Goal: Obtain resource: Download file/media

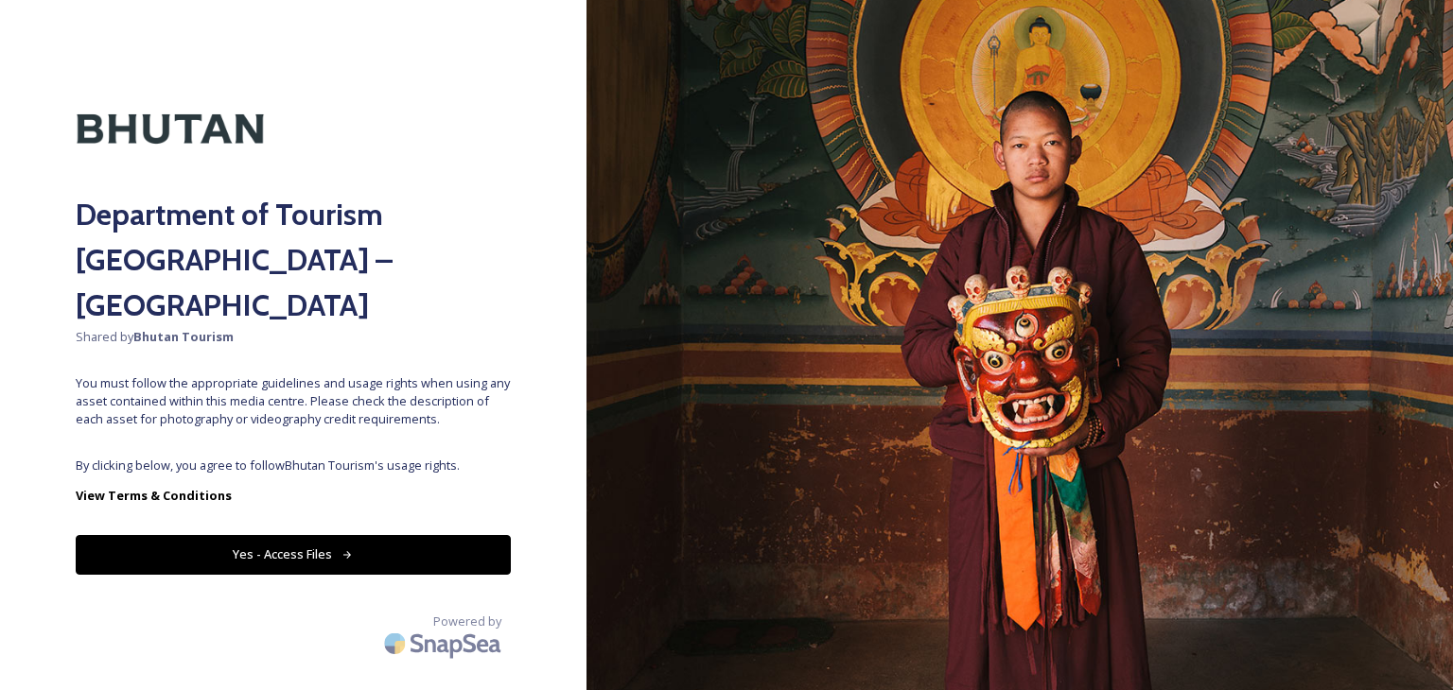
click at [296, 535] on button "Yes - Access Files" at bounding box center [293, 554] width 435 height 39
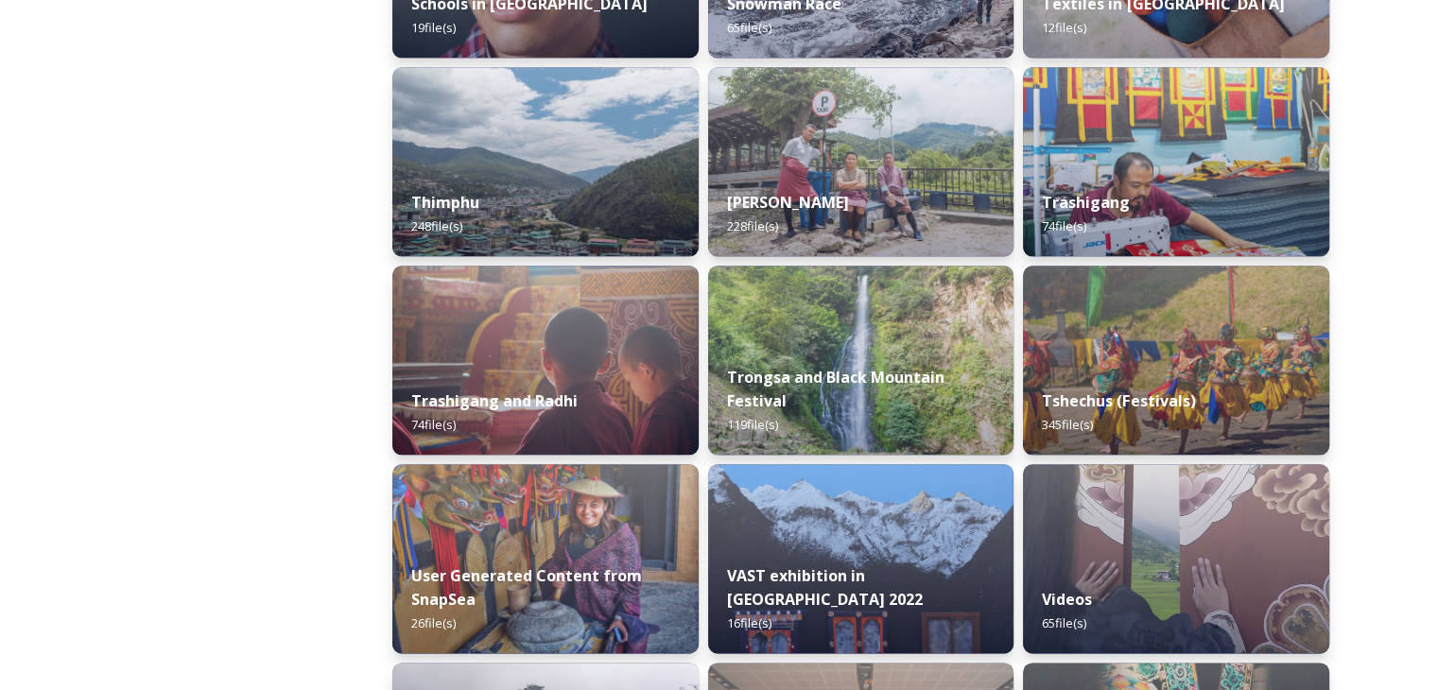
scroll to position [2270, 0]
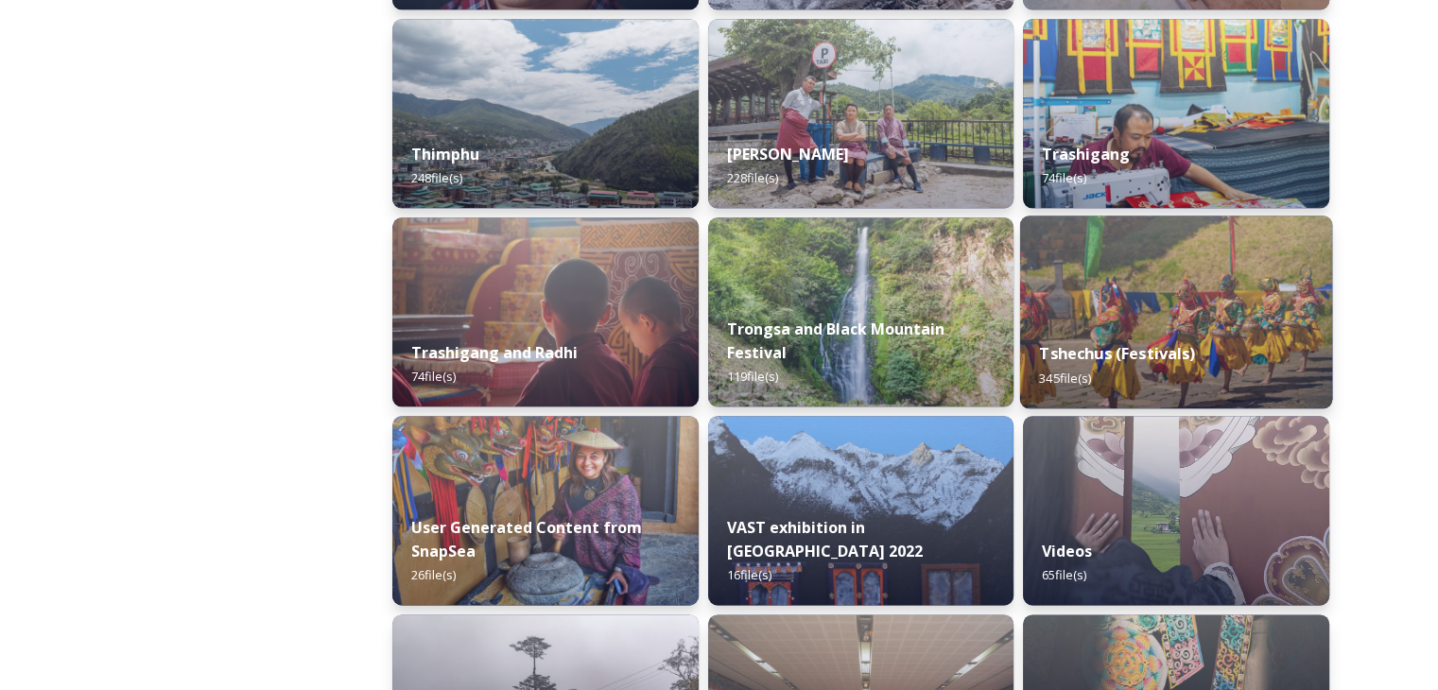
click at [1112, 353] on strong "Tshechus (Festivals)" at bounding box center [1118, 353] width 156 height 21
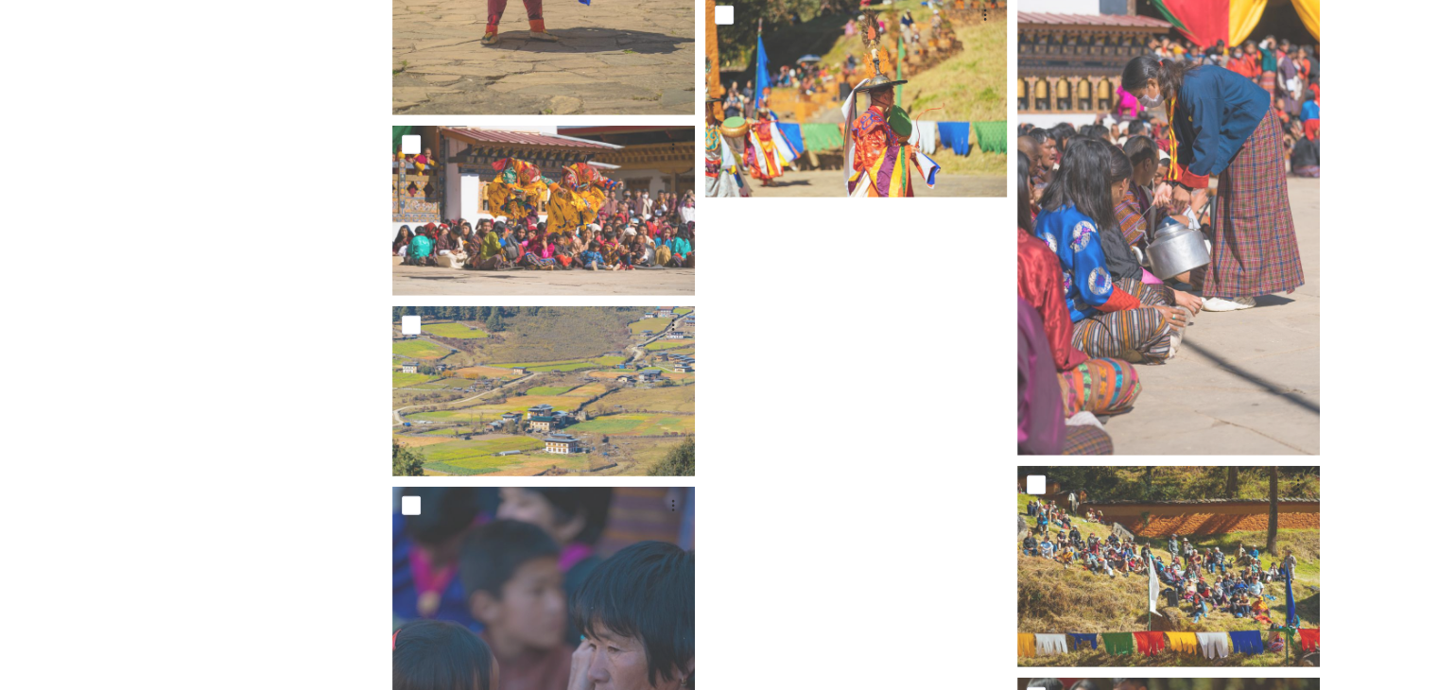
scroll to position [5026, 0]
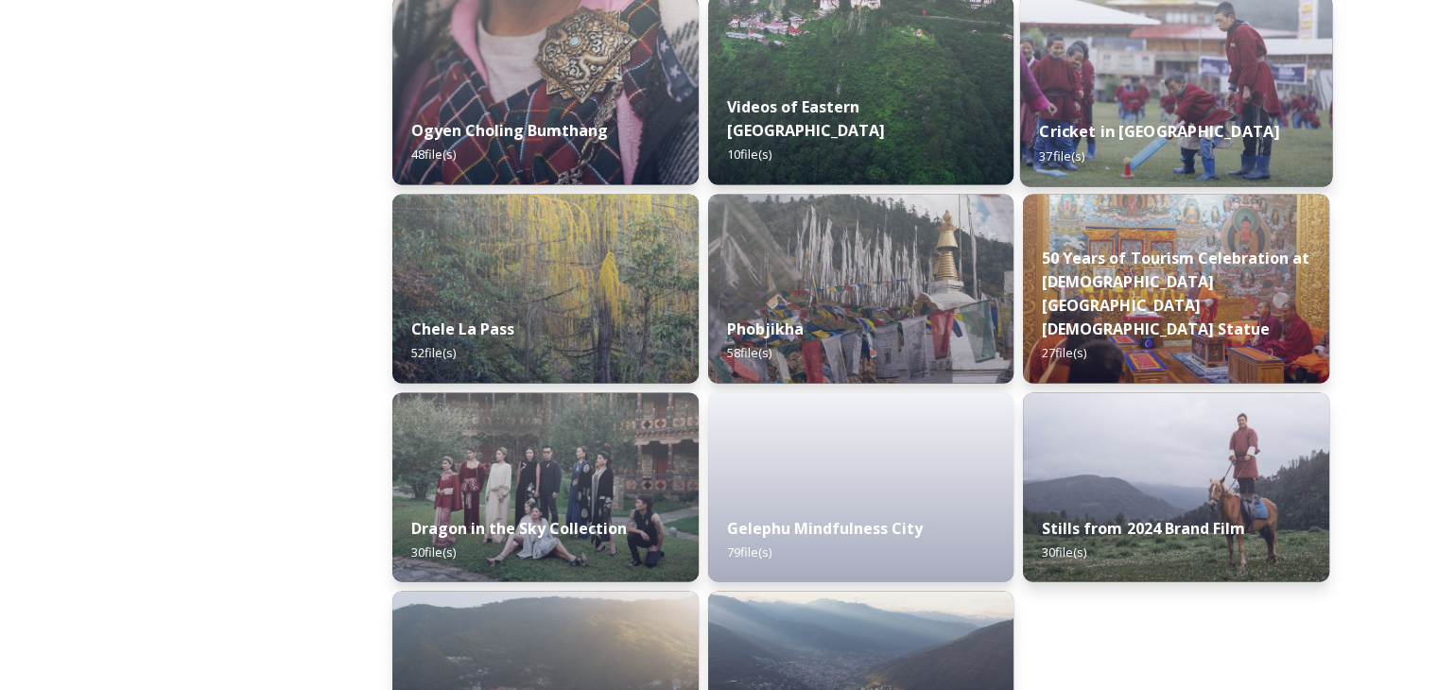
scroll to position [3121, 0]
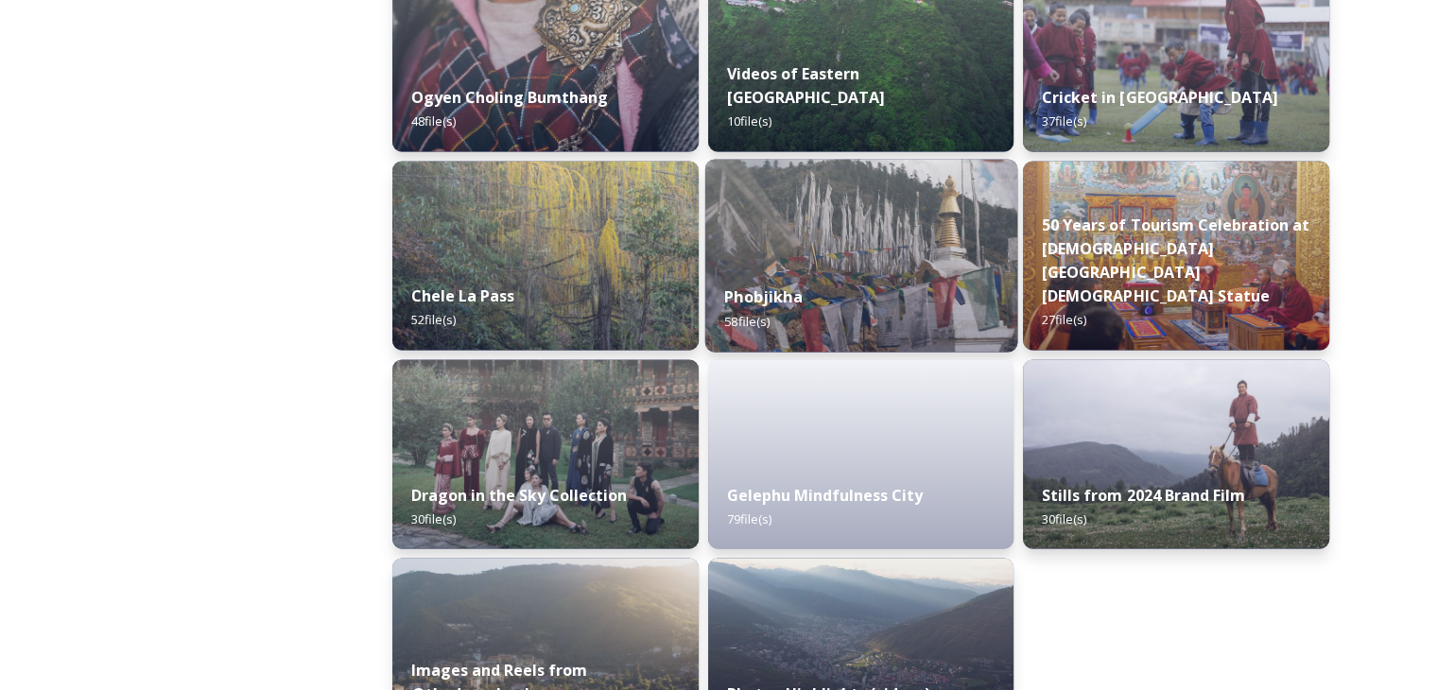
click at [791, 298] on strong "Phobjikha" at bounding box center [763, 297] width 78 height 21
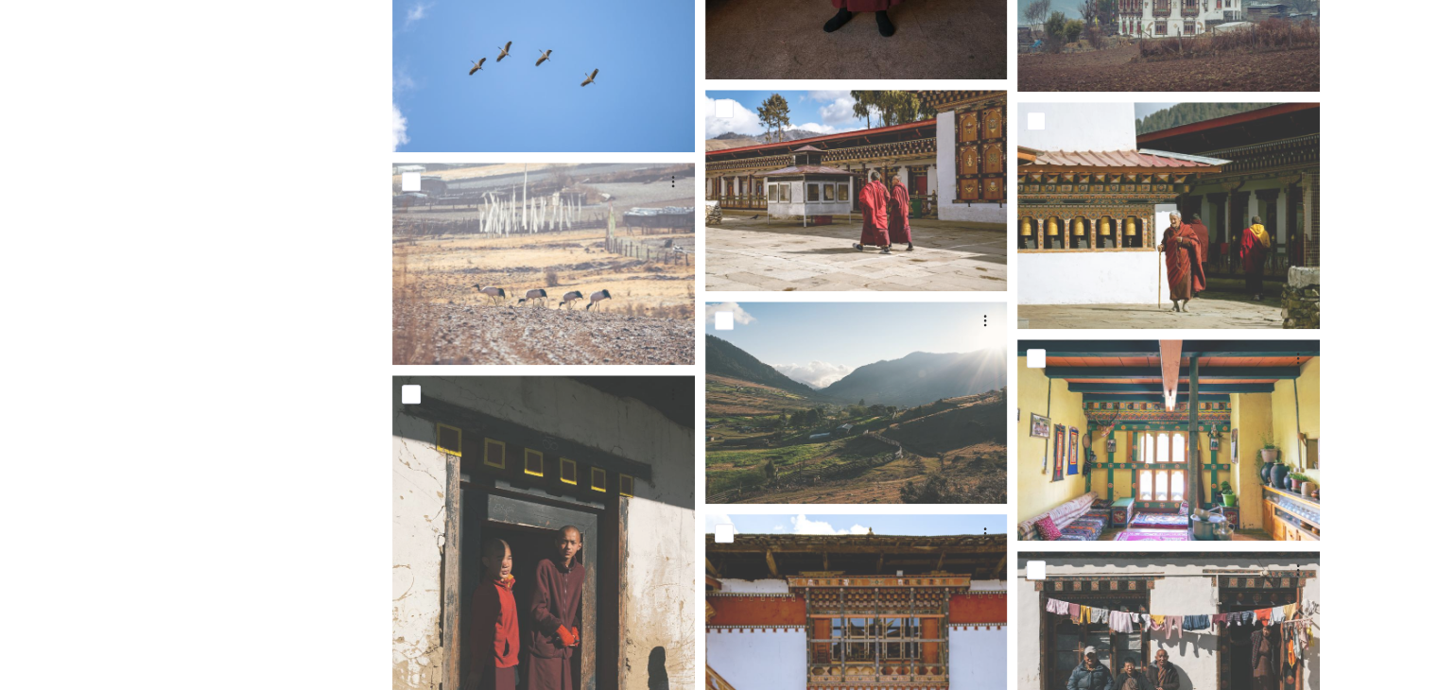
scroll to position [1920, 0]
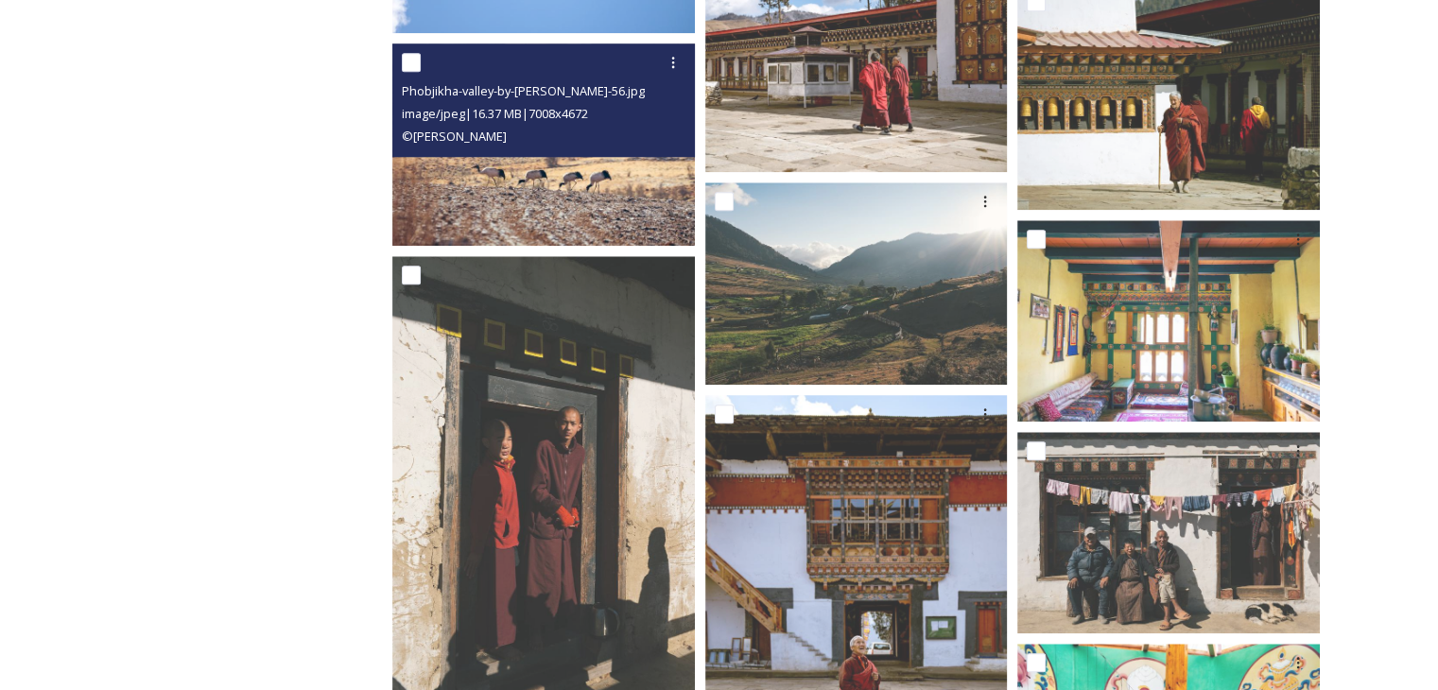
click at [583, 181] on img at bounding box center [543, 144] width 303 height 201
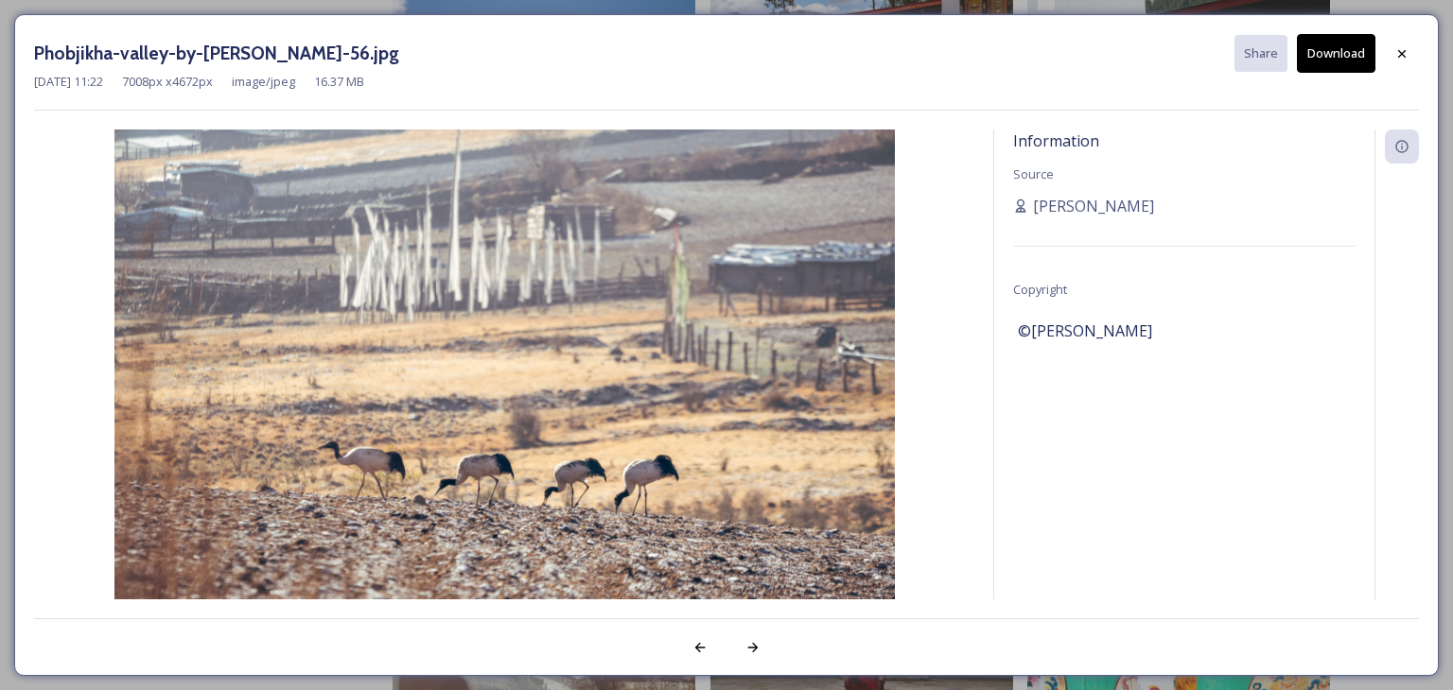
drag, startPoint x: 677, startPoint y: 248, endPoint x: 1400, endPoint y: 54, distance: 748.1
click at [1401, 54] on icon at bounding box center [1401, 53] width 15 height 15
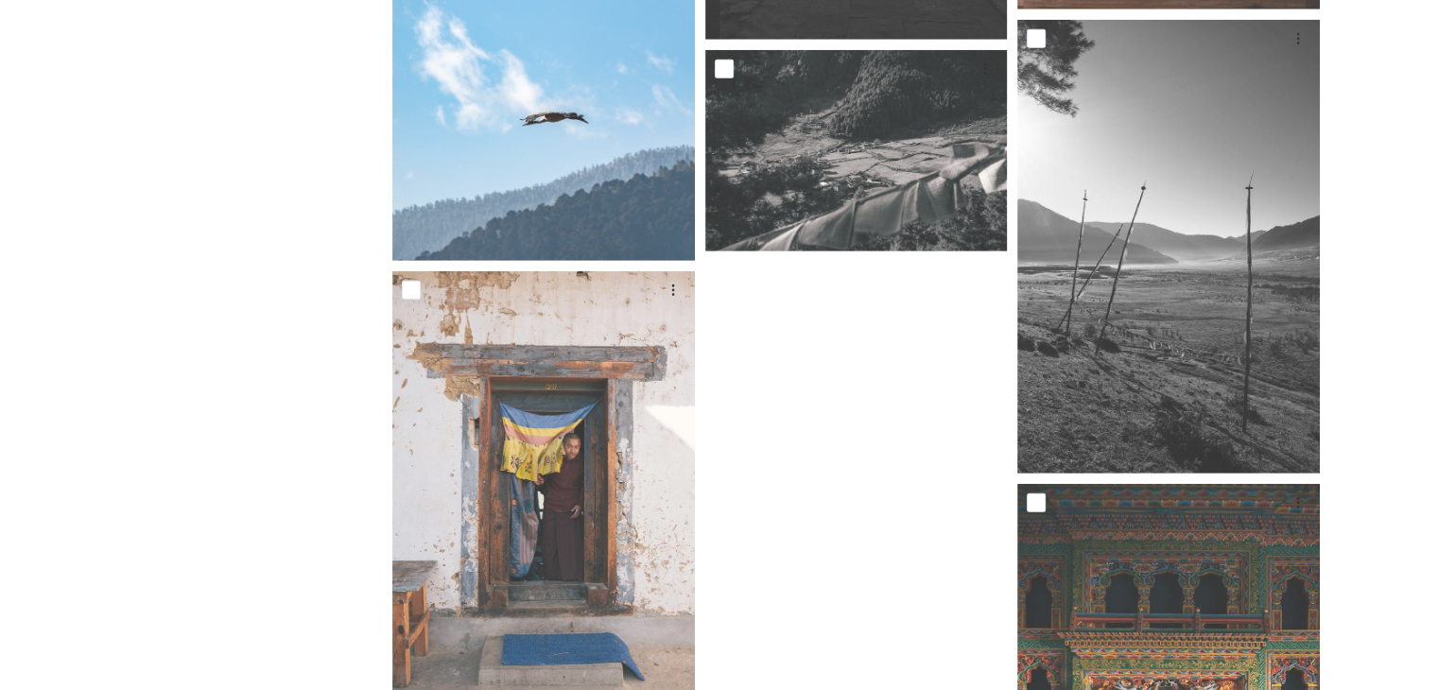
scroll to position [5419, 0]
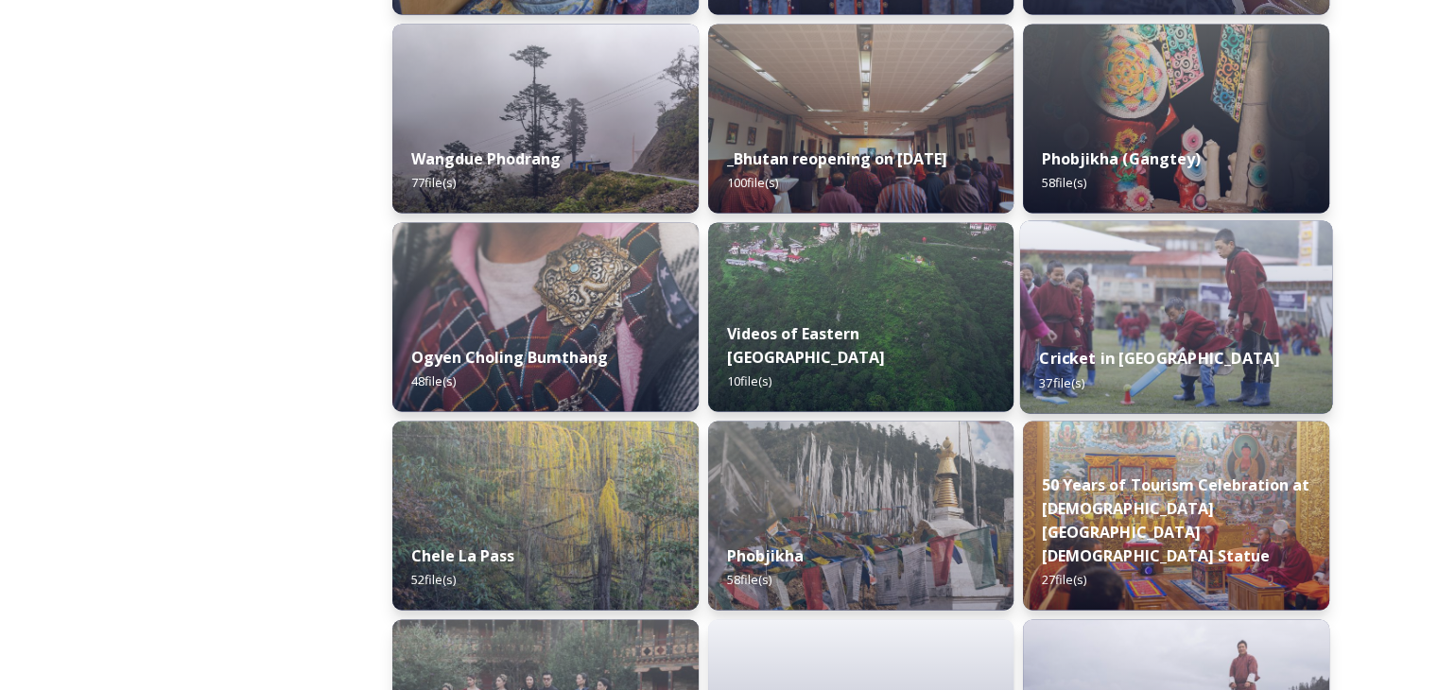
scroll to position [2818, 0]
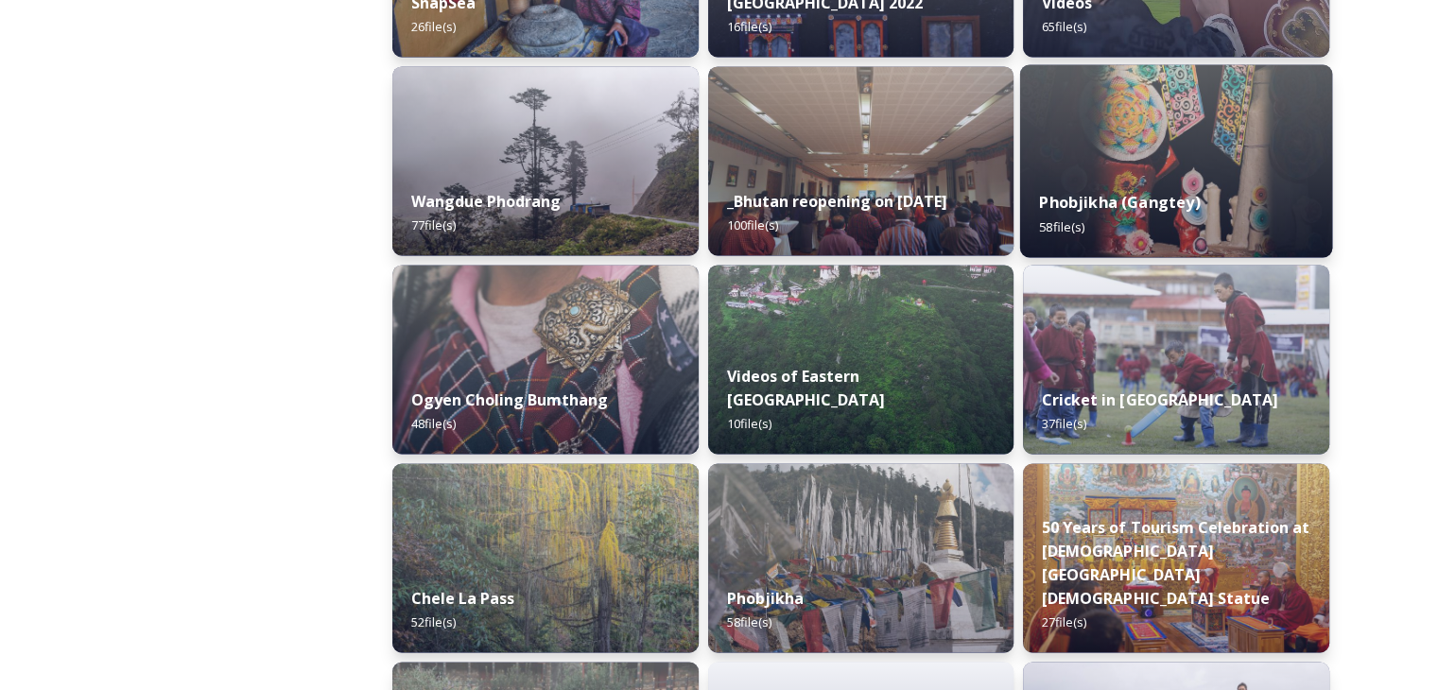
click at [1114, 214] on div "Phobjikha (Gangtey) 58 file(s)" at bounding box center [1176, 214] width 312 height 86
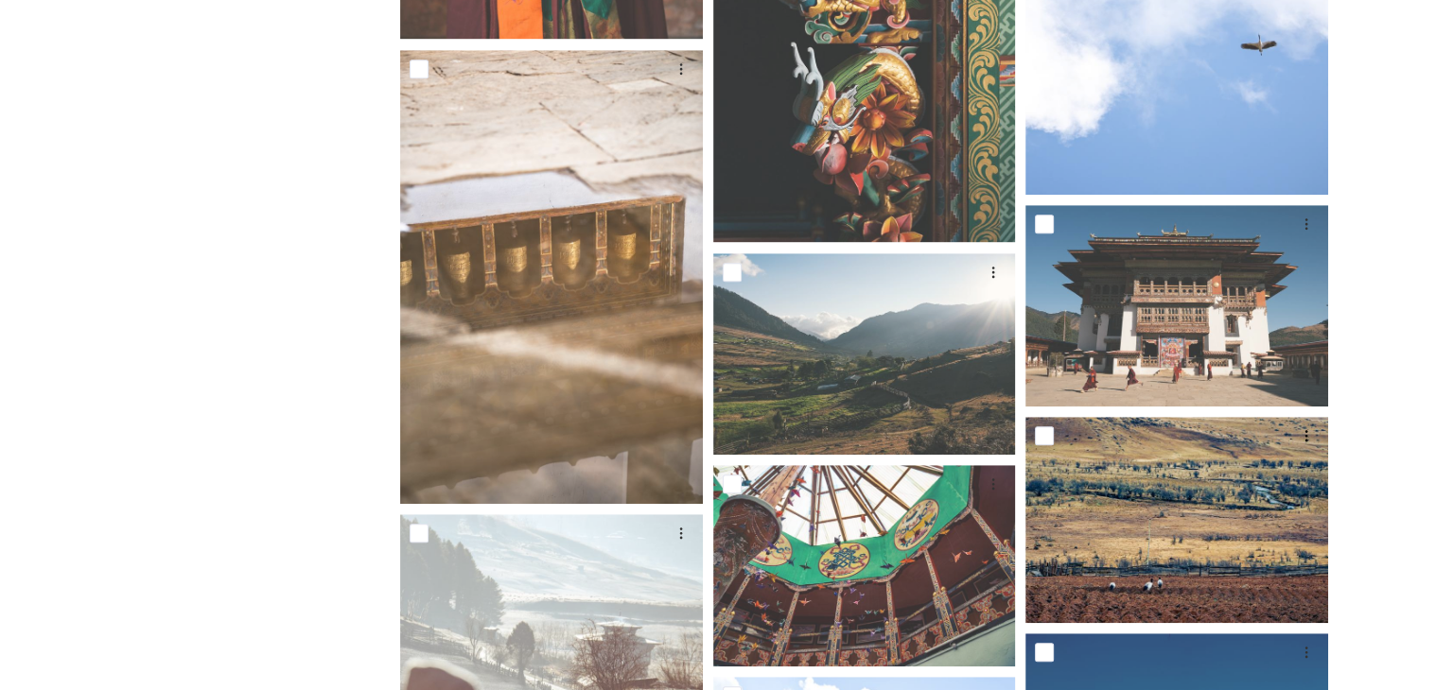
scroll to position [1324, 0]
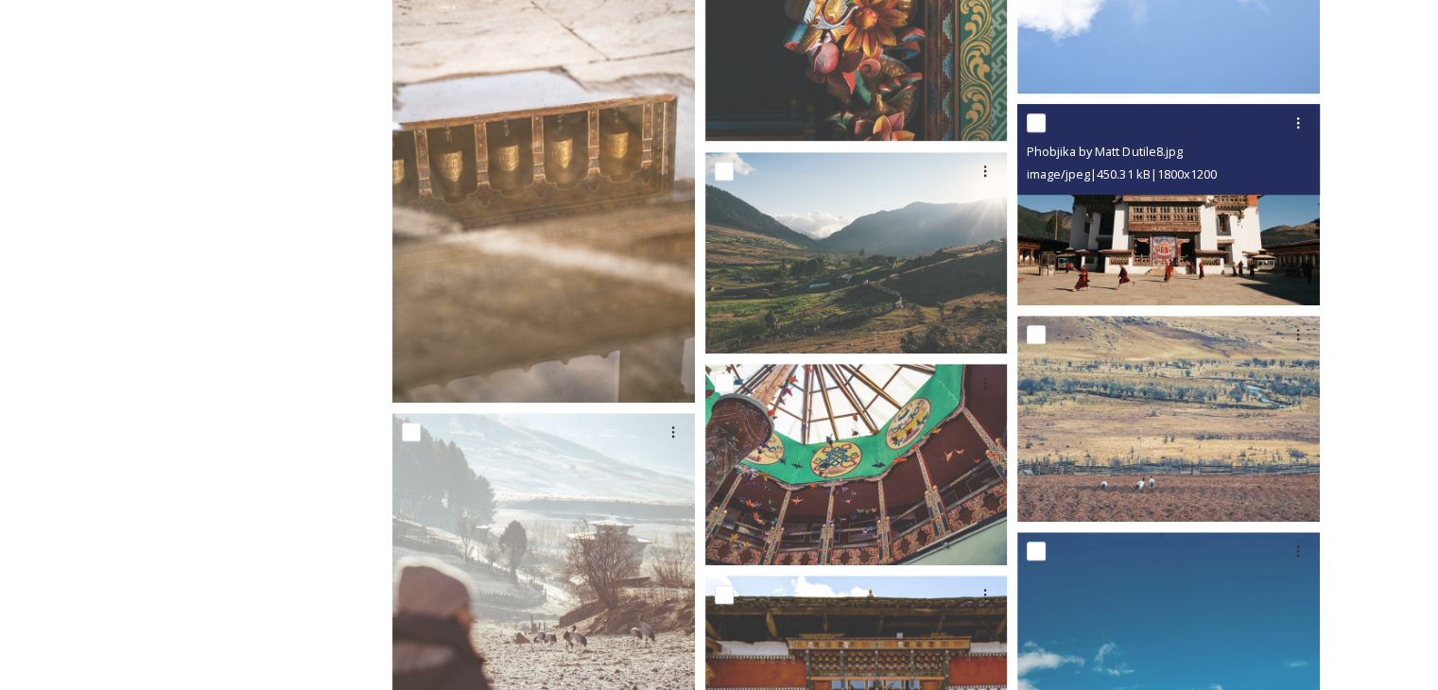
click at [1180, 221] on img at bounding box center [1169, 204] width 303 height 201
